Goal: Check status: Check status

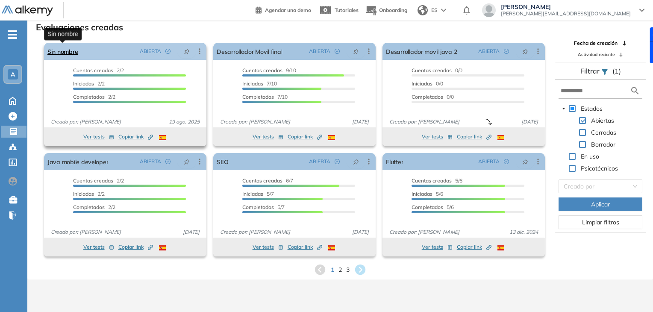
click at [78, 54] on link "Sin nombre" at bounding box center [62, 51] width 30 height 17
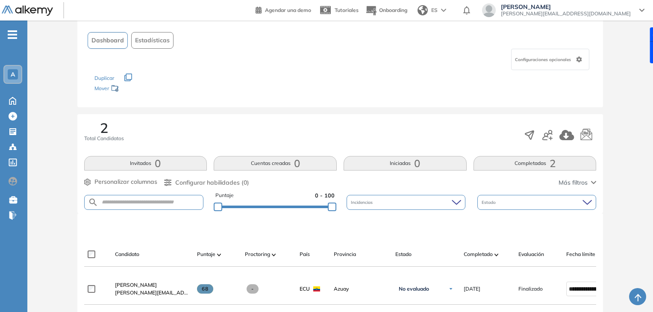
scroll to position [125, 0]
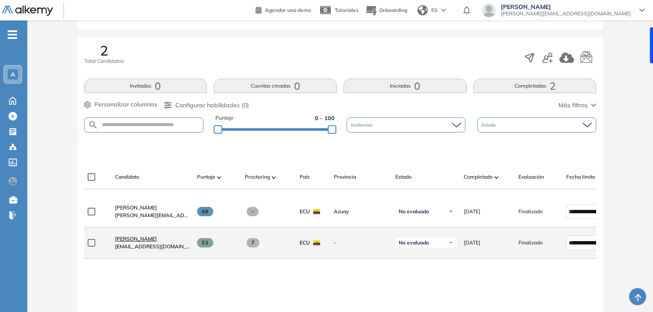
click at [157, 242] on span "[PERSON_NAME]" at bounding box center [136, 238] width 42 height 6
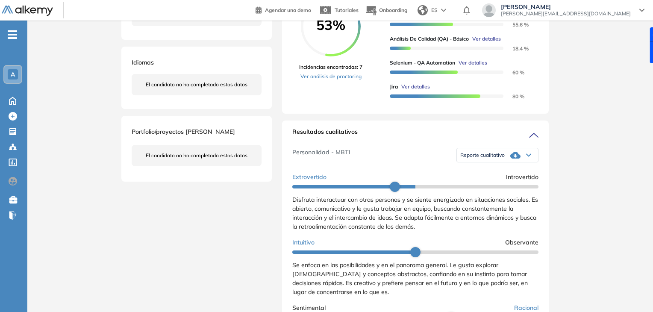
scroll to position [115, 0]
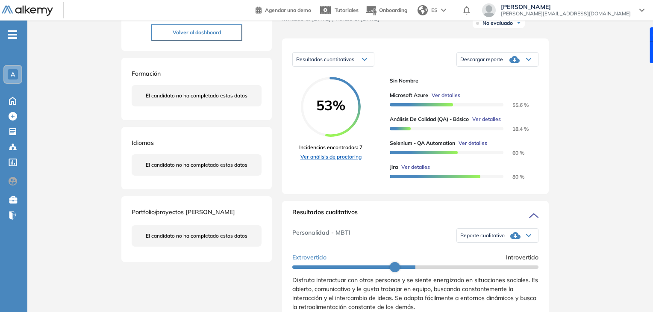
click at [347, 161] on link "Ver análisis de proctoring" at bounding box center [330, 157] width 63 height 8
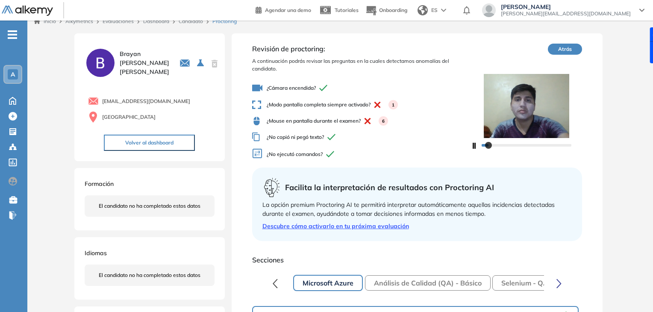
scroll to position [4, 0]
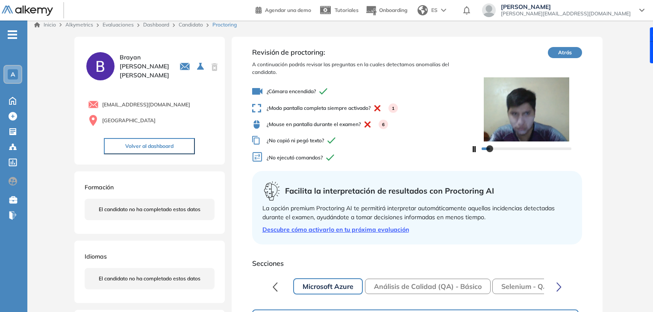
click at [399, 286] on button "Análisis de Calidad (QA) - Básico" at bounding box center [428, 286] width 126 height 15
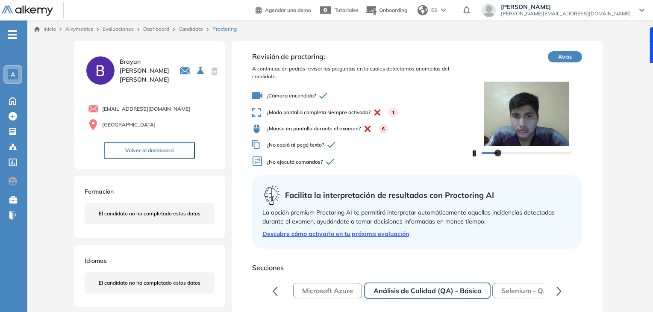
scroll to position [0, 0]
click at [524, 286] on button "Selenium - QA Automation" at bounding box center [544, 290] width 105 height 15
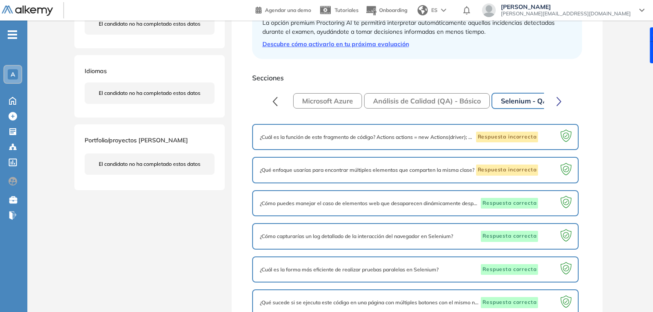
scroll to position [185, 0]
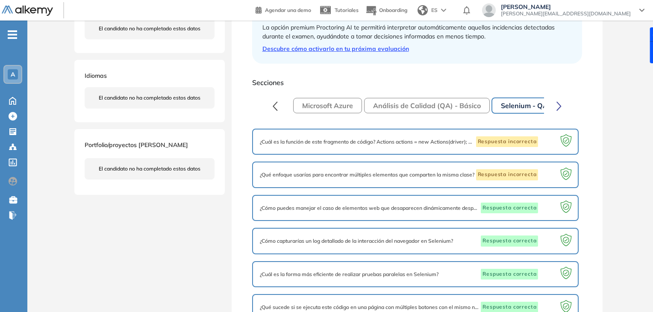
click at [564, 107] on button "button" at bounding box center [559, 105] width 16 height 17
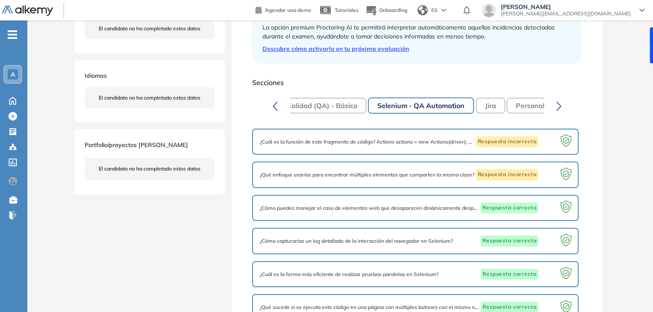
scroll to position [0, 127]
click at [499, 104] on button "Jira" at bounding box center [487, 105] width 29 height 15
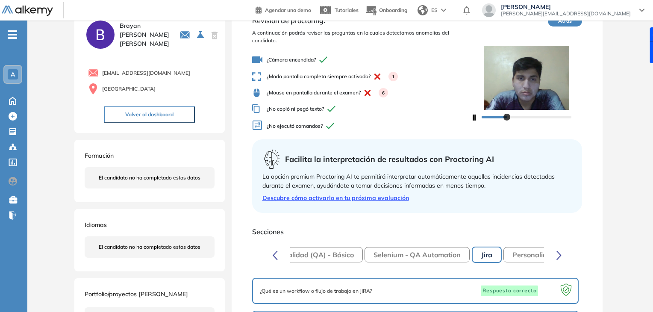
scroll to position [3, 0]
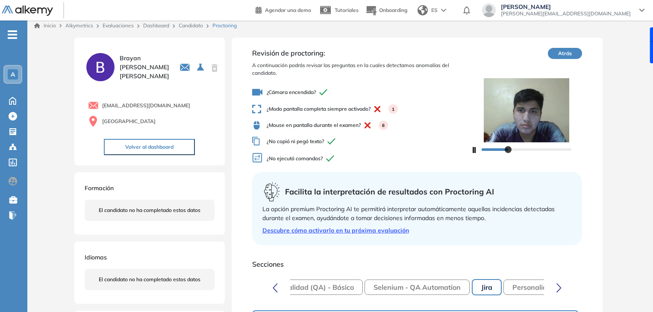
click at [517, 291] on button "Personalidad - MBTI" at bounding box center [545, 286] width 85 height 15
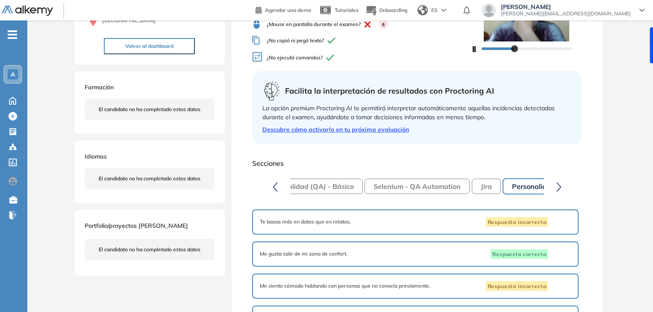
scroll to position [61, 0]
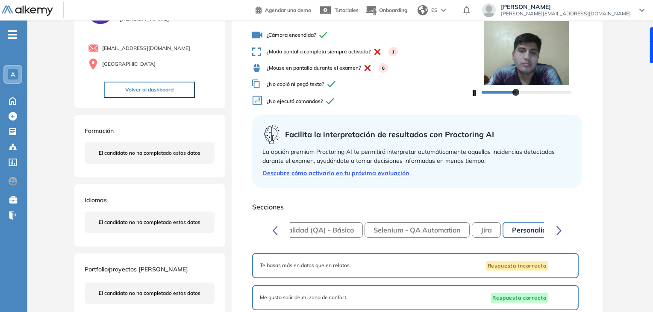
click at [562, 231] on button "button" at bounding box center [559, 229] width 16 height 17
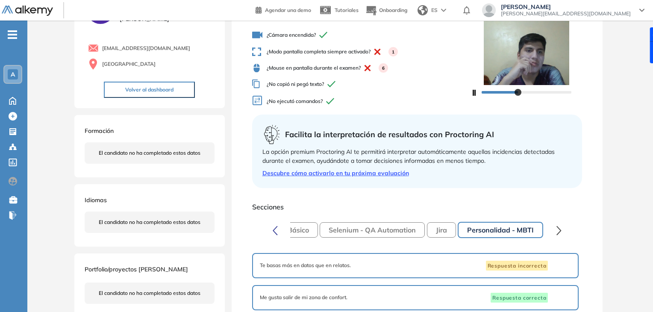
click at [276, 226] on icon "button" at bounding box center [275, 230] width 4 height 8
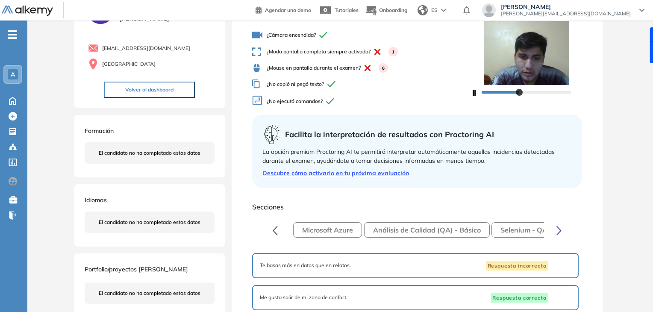
click at [403, 231] on button "Análisis de Calidad (QA) - Básico" at bounding box center [427, 229] width 126 height 15
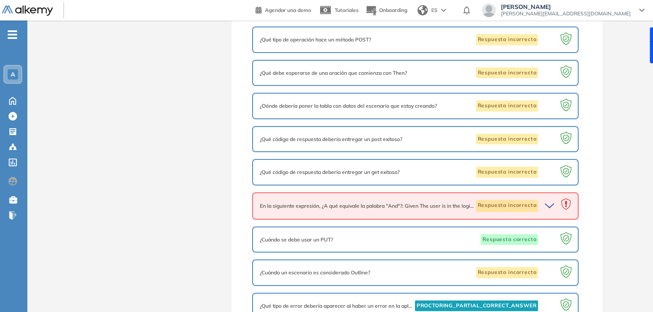
scroll to position [383, 0]
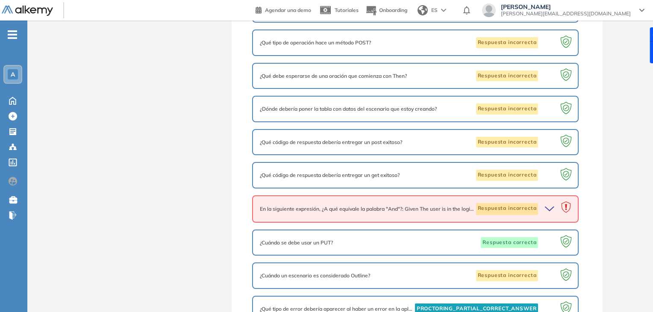
click at [549, 203] on icon "button" at bounding box center [551, 209] width 12 height 12
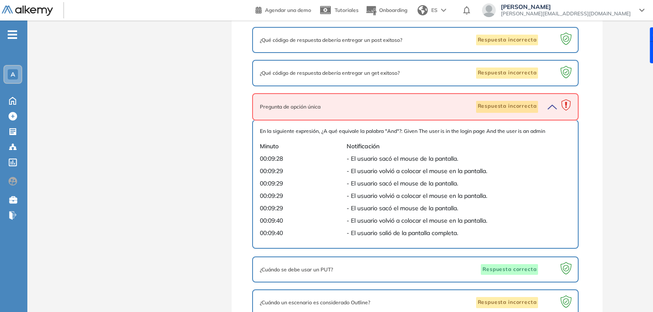
scroll to position [486, 0]
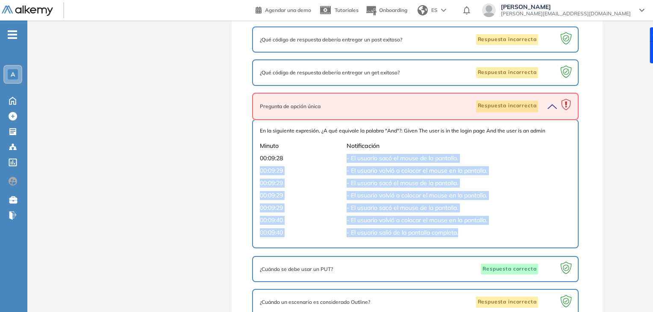
drag, startPoint x: 347, startPoint y: 150, endPoint x: 467, endPoint y: 221, distance: 139.8
click at [467, 221] on div "En la siguiente expresión, ¿A qué equivale la palabra "And"?: Given The user is…" at bounding box center [415, 184] width 311 height 114
click at [550, 181] on span "- El usuario sacó el mouse de la pantalla." at bounding box center [451, 183] width 208 height 9
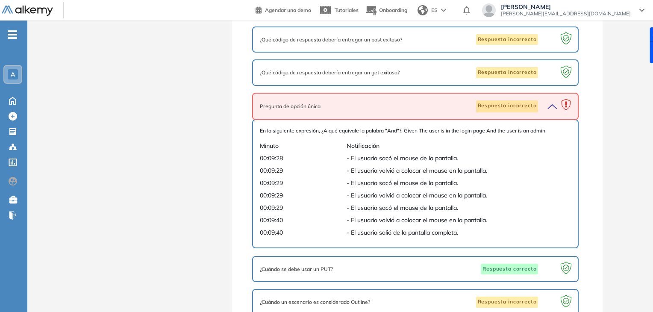
click at [555, 100] on icon "button" at bounding box center [551, 106] width 12 height 12
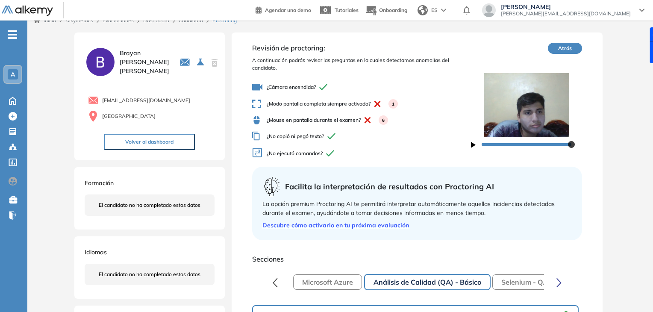
scroll to position [9, 0]
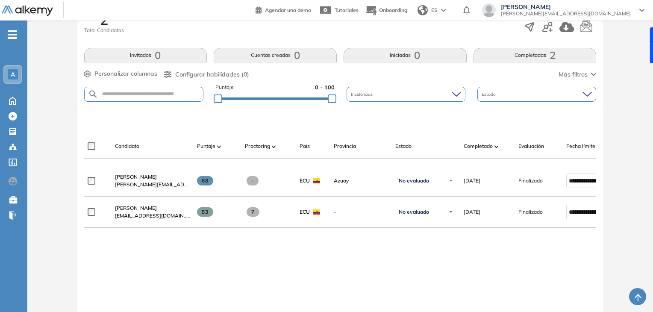
scroll to position [157, 0]
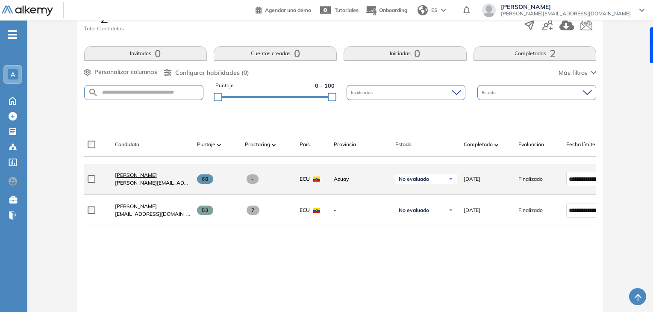
click at [126, 176] on span "[PERSON_NAME]" at bounding box center [136, 175] width 42 height 6
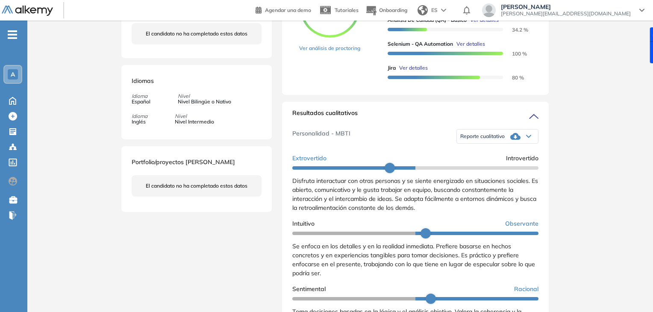
scroll to position [214, 0]
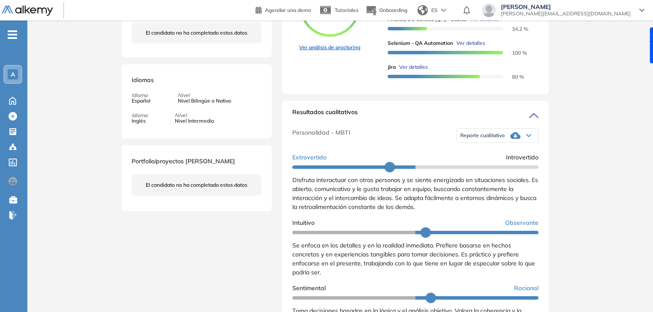
click at [353, 51] on link "Ver análisis de proctoring" at bounding box center [329, 48] width 61 height 8
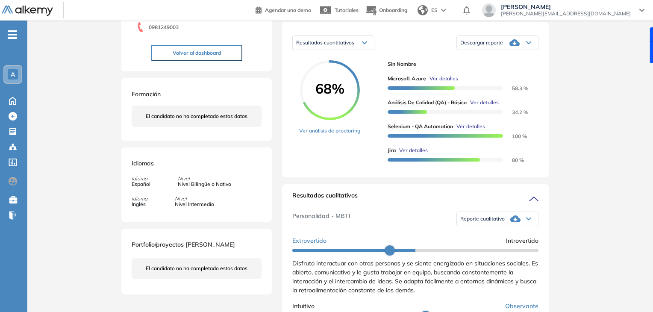
scroll to position [70, 0]
